Goal: Find specific page/section: Find specific page/section

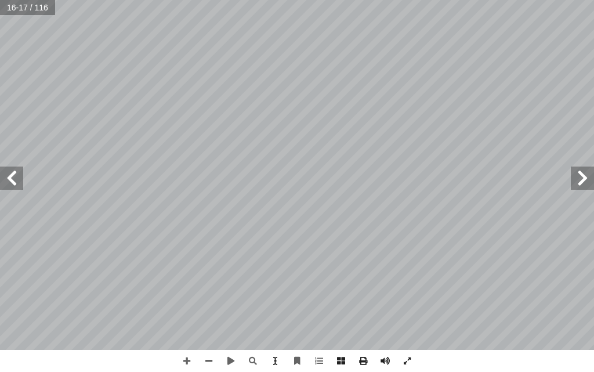
click at [250, 230] on div "١٢ : ِ تية آ ال� ِ ور ّ الص ِ ب ِ لة َّ مث ُ الم ِ عداد أ ن ال� َ ع ِ الكلمات ِ…" at bounding box center [297, 175] width 594 height 350
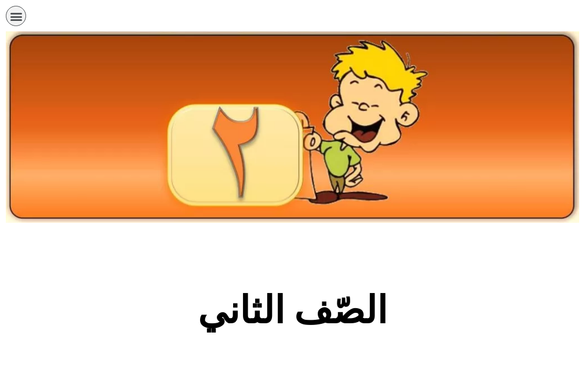
scroll to position [290, 0]
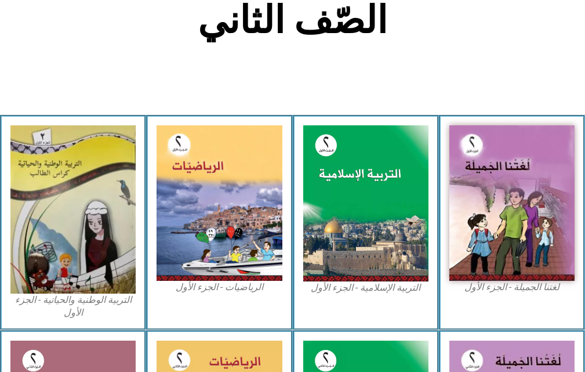
click at [338, 208] on img at bounding box center [365, 203] width 125 height 156
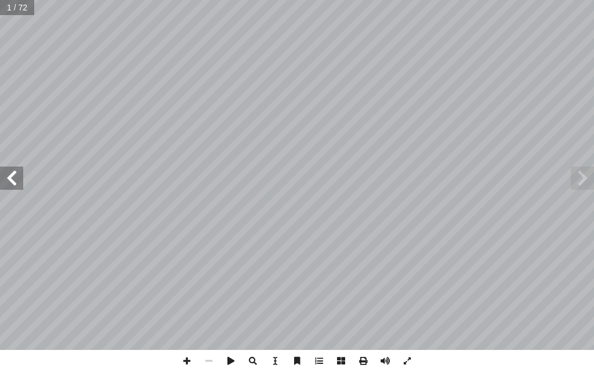
click at [20, 183] on span at bounding box center [11, 177] width 23 height 23
click at [22, 181] on span at bounding box center [11, 177] width 23 height 23
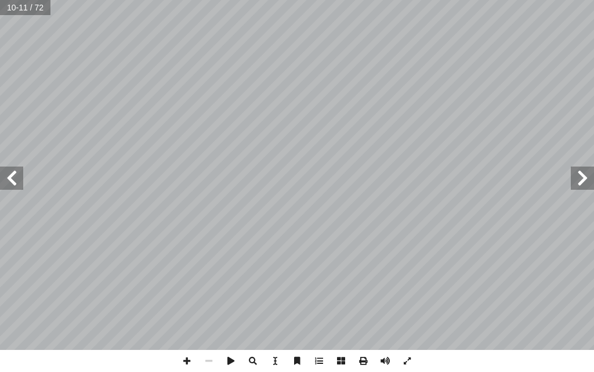
click at [9, 177] on span at bounding box center [11, 177] width 23 height 23
click at [13, 184] on span at bounding box center [11, 177] width 23 height 23
click at [187, 364] on span at bounding box center [187, 361] width 22 height 22
